Goal: Navigation & Orientation: Find specific page/section

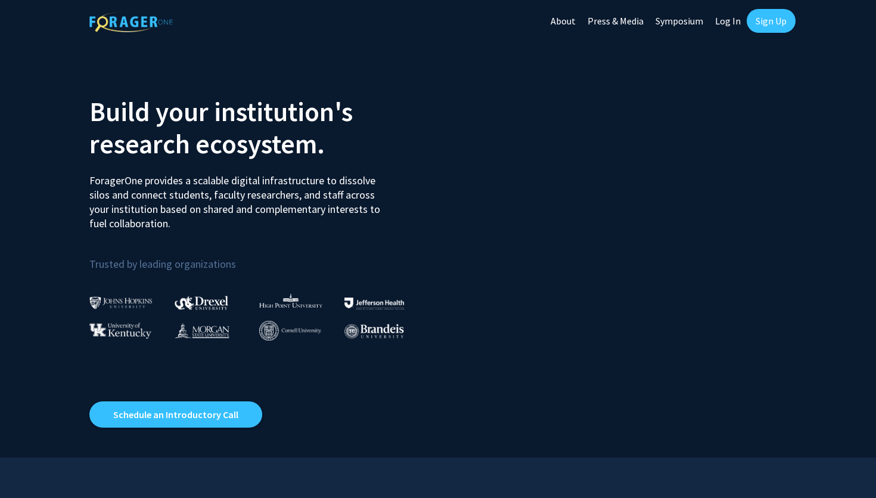
click at [733, 17] on link "Log In" at bounding box center [728, 21] width 38 height 42
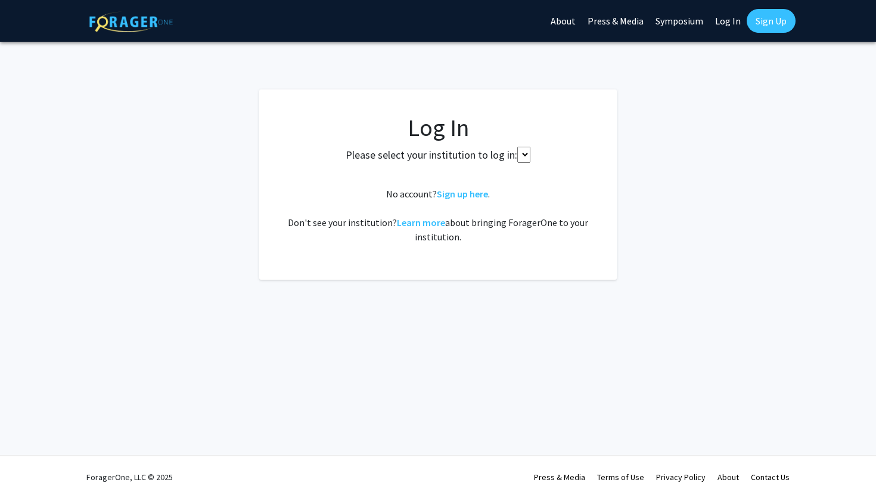
select select
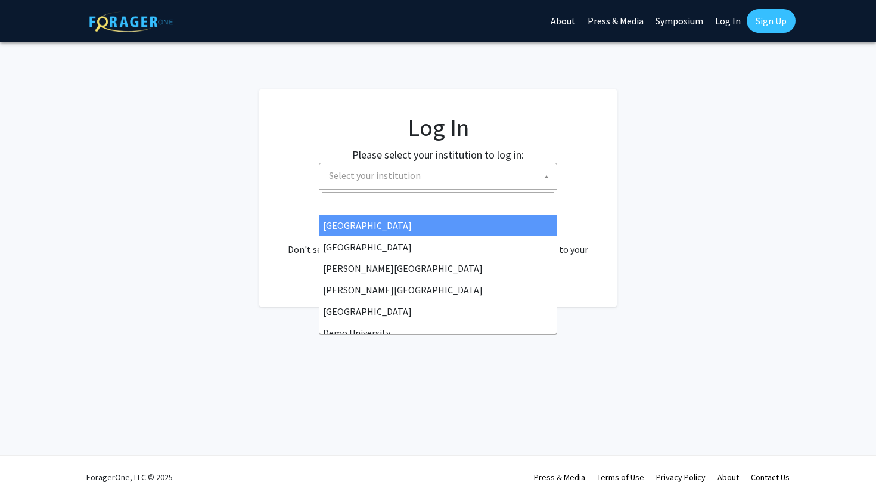
click at [402, 182] on span "Select your institution" at bounding box center [440, 175] width 232 height 24
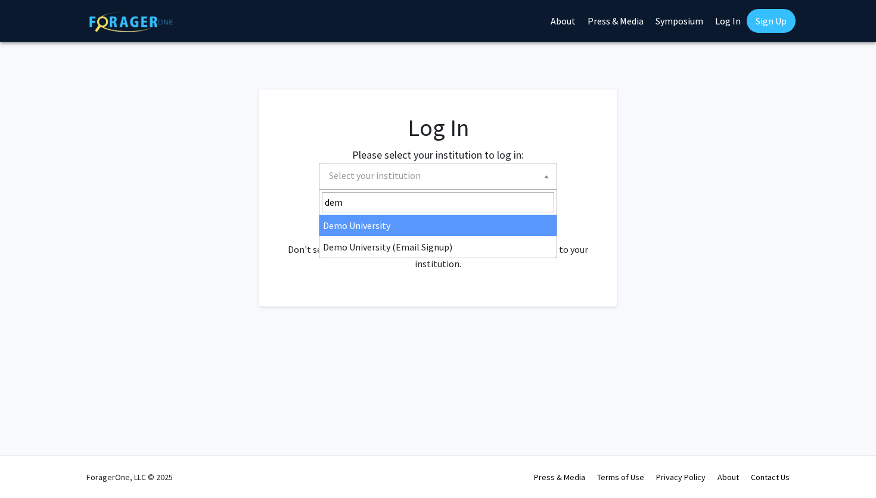
type input "demo"
select select "8"
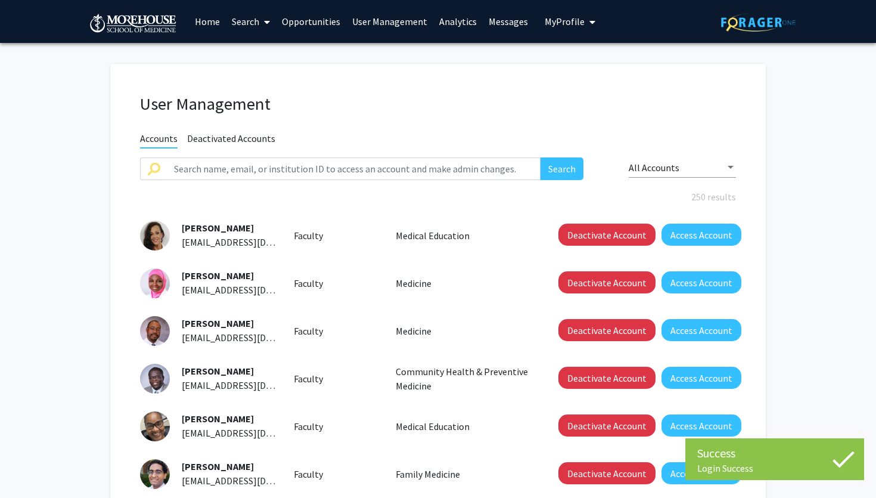
click at [441, 18] on link "Analytics" at bounding box center [457, 22] width 49 height 42
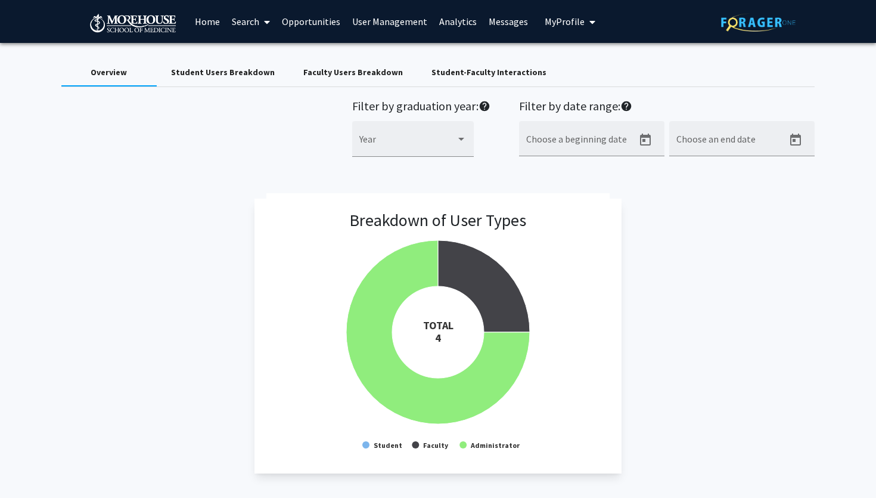
click at [335, 76] on div "Faculty Users Breakdown" at bounding box center [353, 72] width 100 height 13
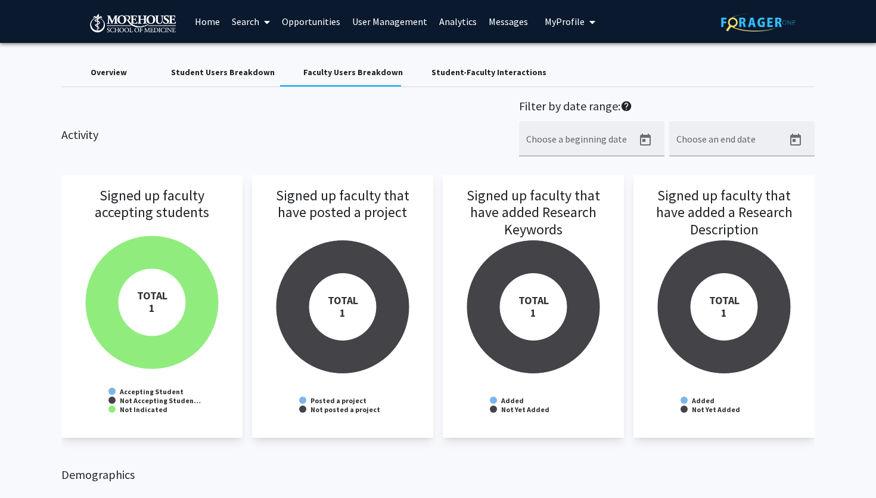
click at [131, 73] on div "Overview" at bounding box center [108, 72] width 95 height 29
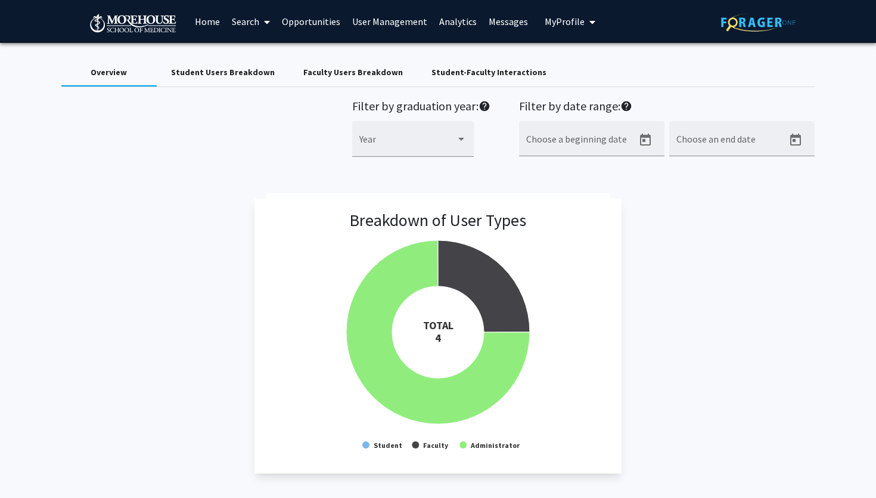
click at [295, 122] on div "Filter by graduation year: help Year Filter by date range: help Choose a beginn…" at bounding box center [437, 134] width 771 height 71
